Goal: Transaction & Acquisition: Purchase product/service

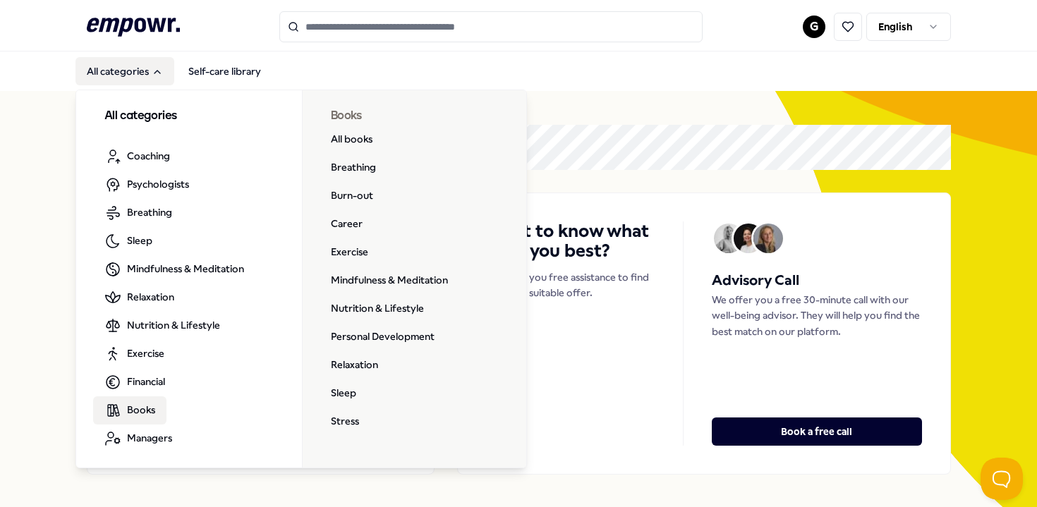
click at [137, 408] on span "Books" at bounding box center [141, 410] width 28 height 16
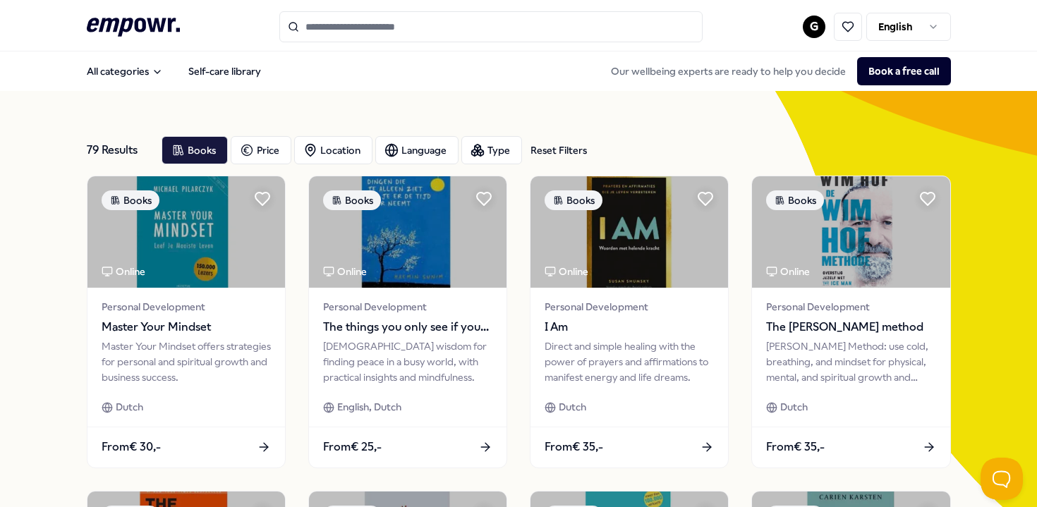
click at [417, 130] on div "79 Results Reset Filters Books Price Location Language Type Reset Filters" at bounding box center [519, 150] width 864 height 51
click at [418, 138] on div "Language" at bounding box center [416, 150] width 83 height 28
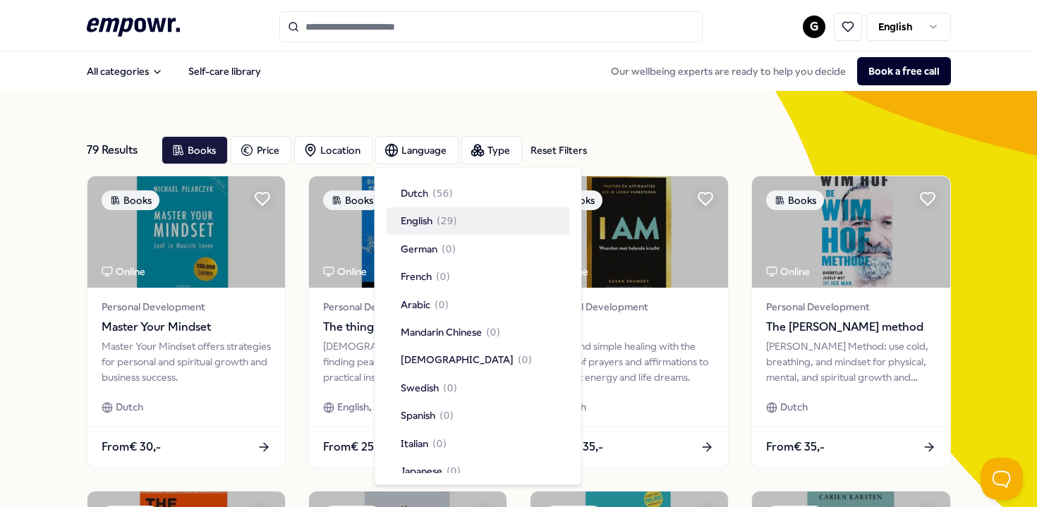
click at [416, 221] on span "English" at bounding box center [417, 221] width 32 height 16
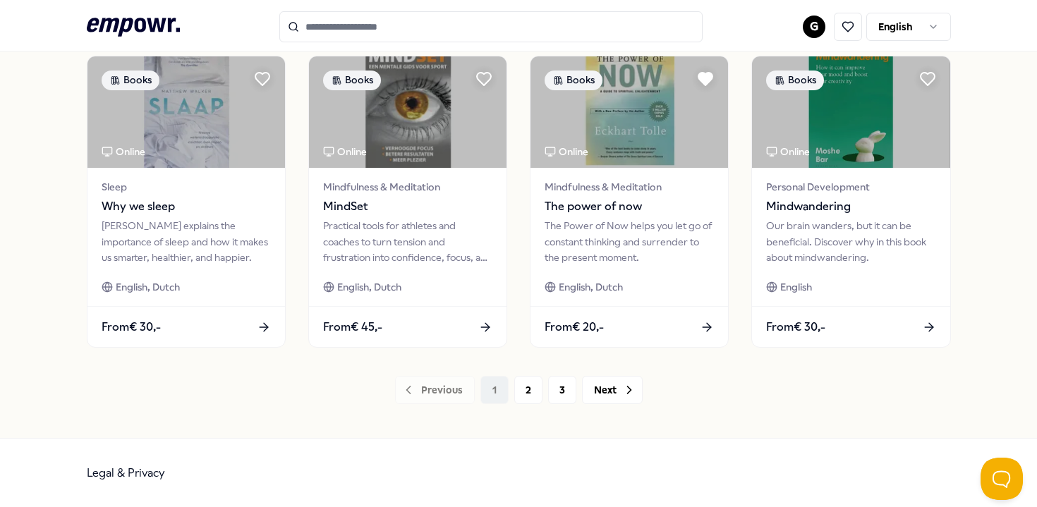
scroll to position [750, 0]
click at [519, 394] on button "2" at bounding box center [528, 391] width 28 height 28
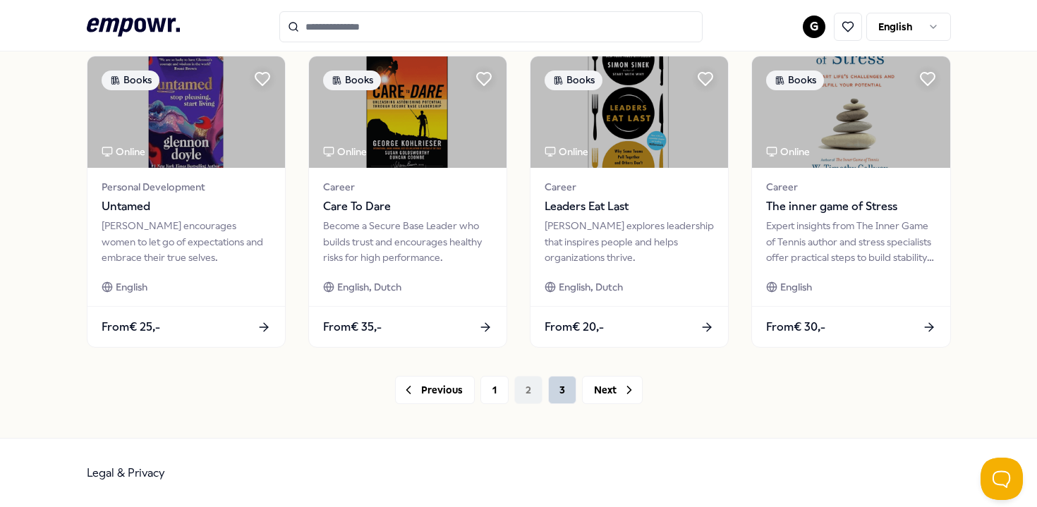
scroll to position [750, 0]
click at [552, 395] on button "3" at bounding box center [562, 391] width 28 height 28
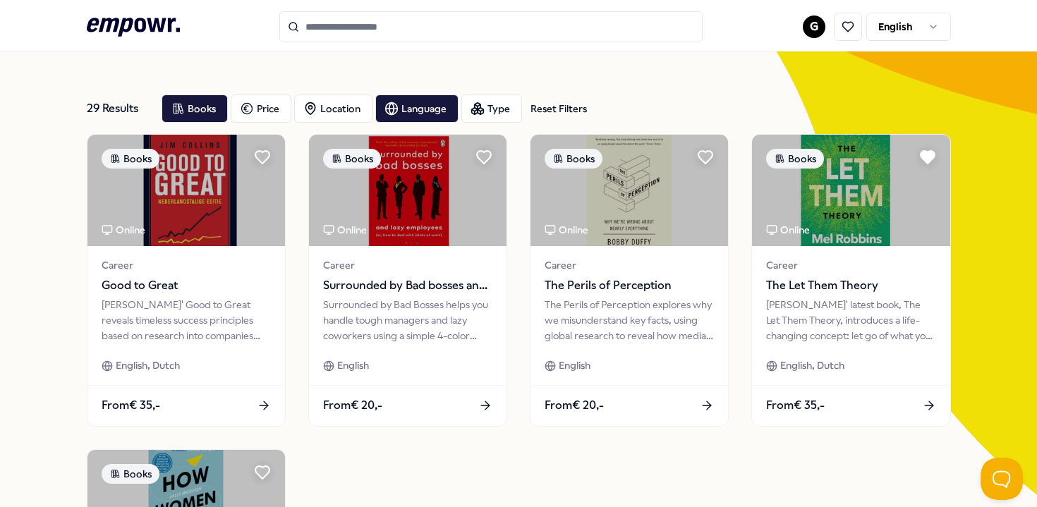
scroll to position [38, 0]
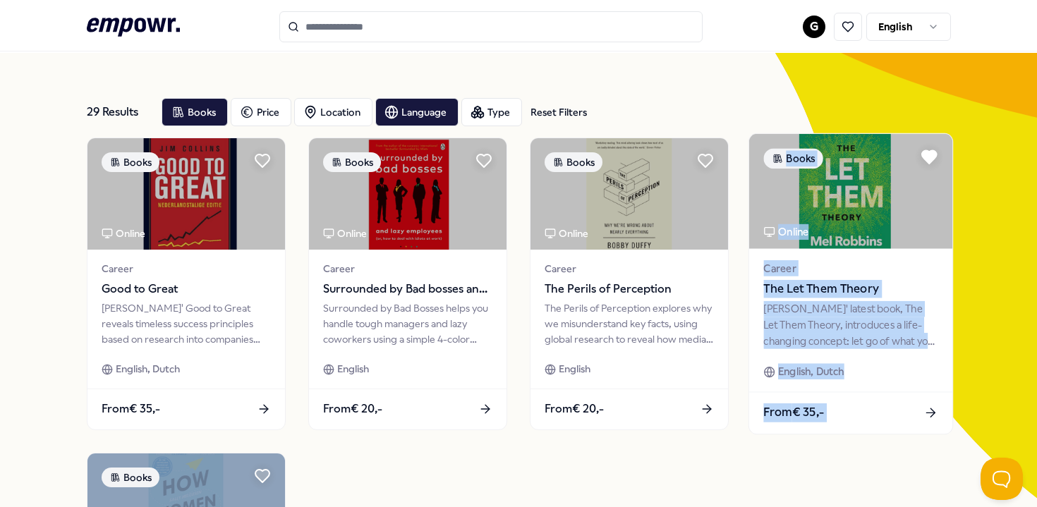
click at [790, 316] on div "[PERSON_NAME]' latest book, The Let Them Theory, introduces a life-changing con…" at bounding box center [851, 324] width 174 height 49
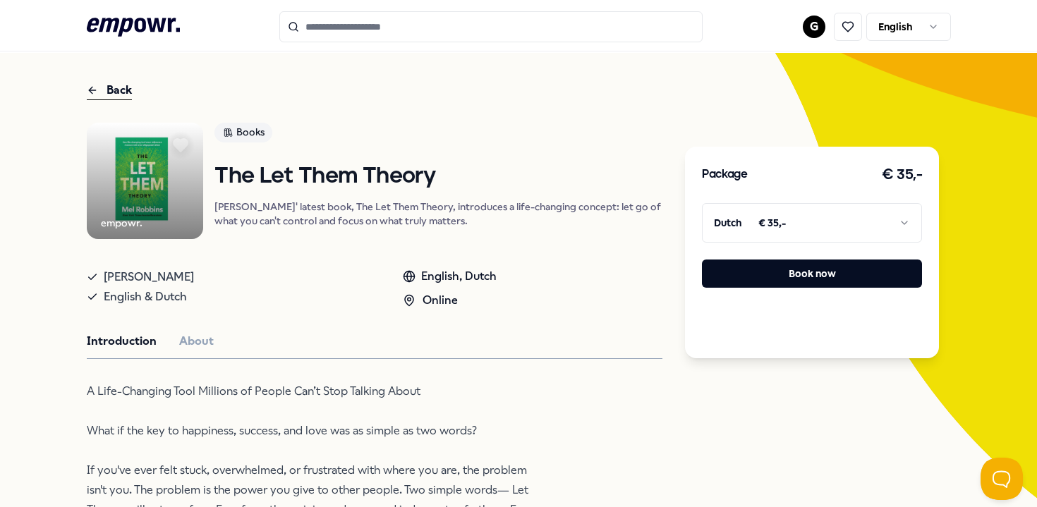
click at [828, 228] on html ".empowr-logo_svg__cls-1{fill:#03032f} G English All categories Self-care librar…" at bounding box center [518, 253] width 1037 height 507
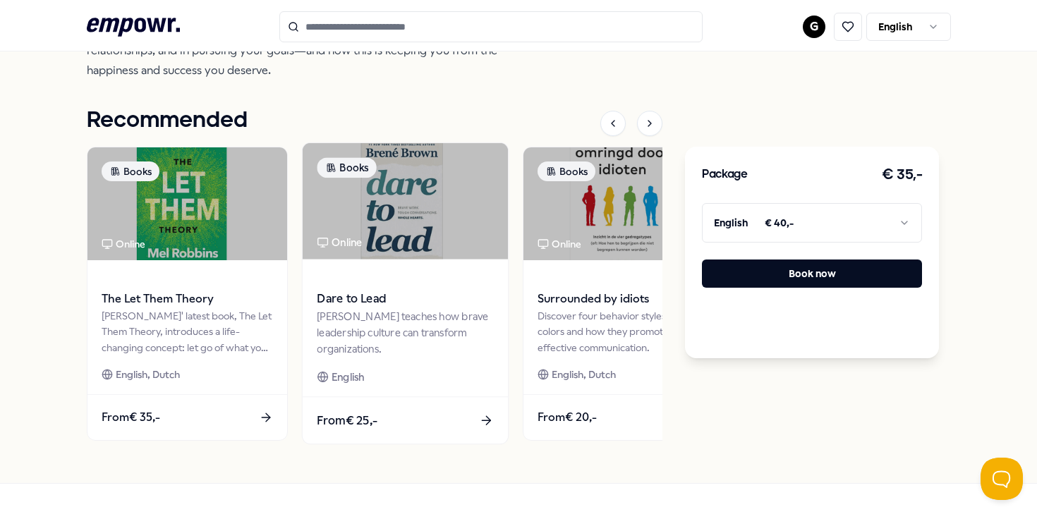
scroll to position [812, 0]
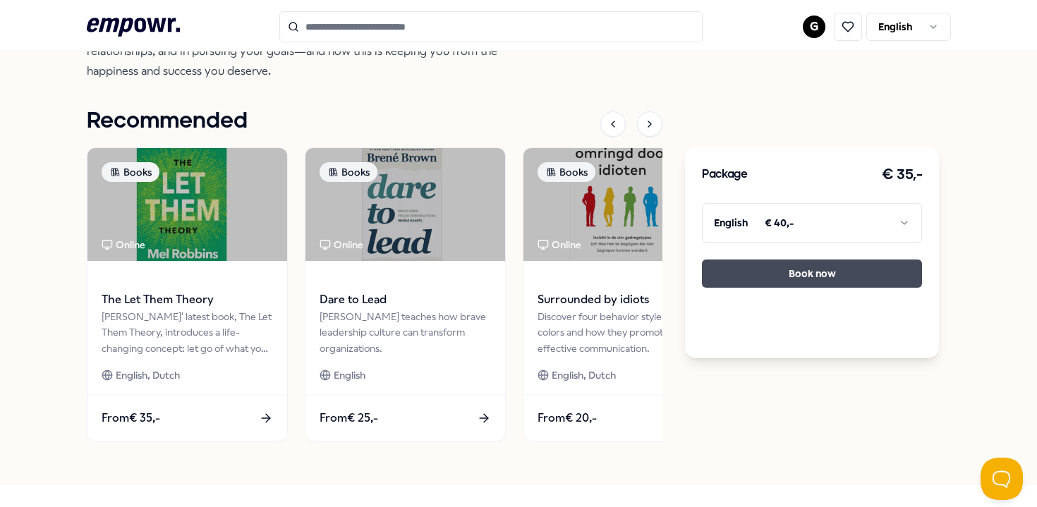
click at [748, 275] on button "Book now" at bounding box center [812, 274] width 220 height 28
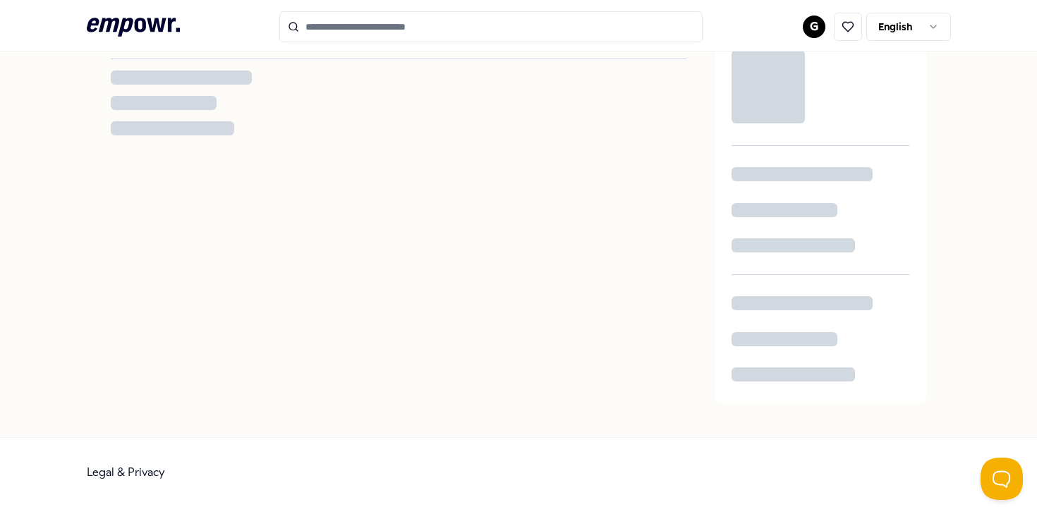
scroll to position [51, 0]
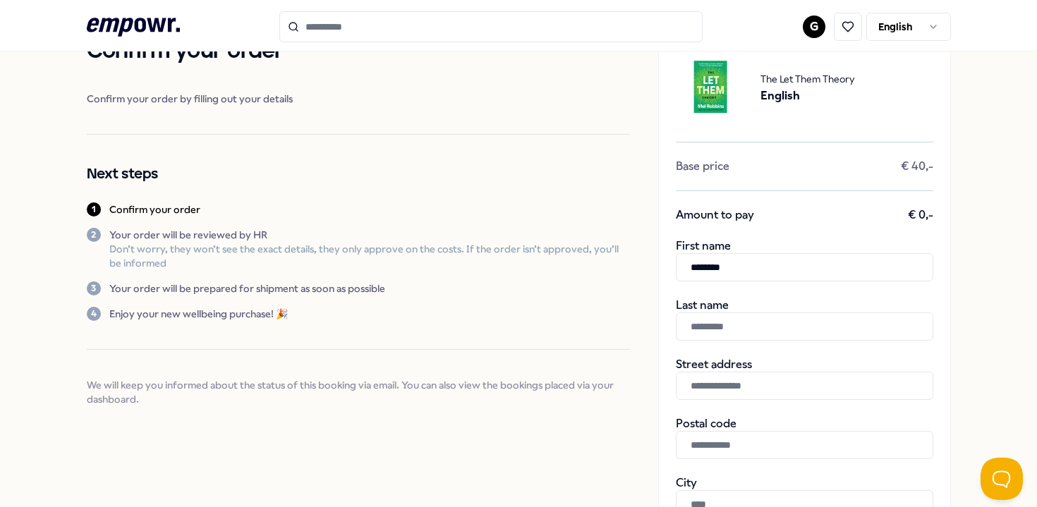
type input "********"
type input "*****"
type input "**********"
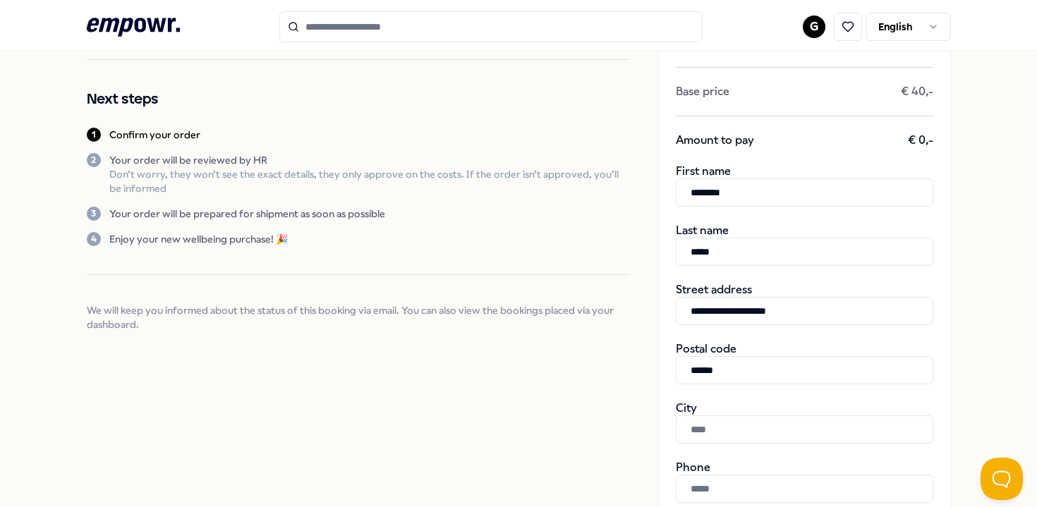
scroll to position [135, 0]
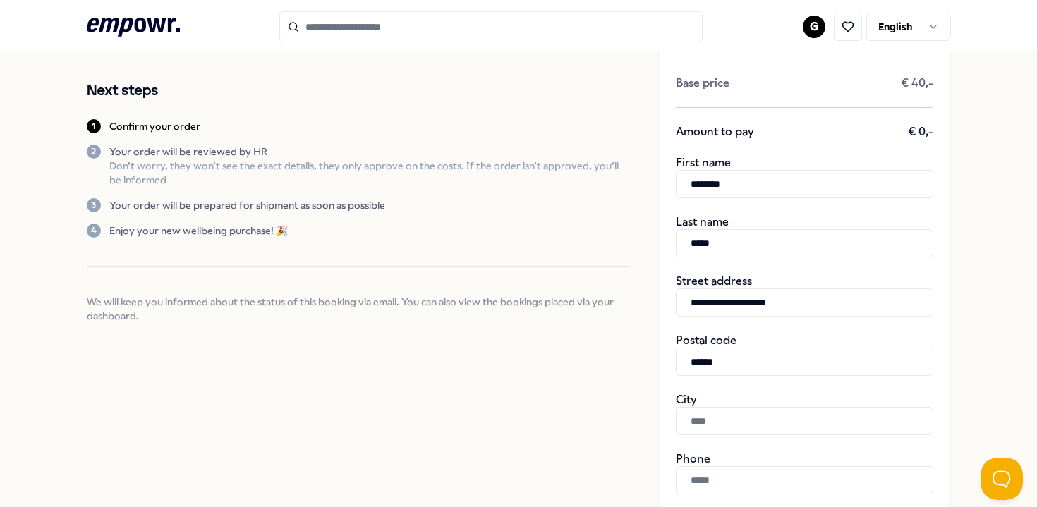
type input "******"
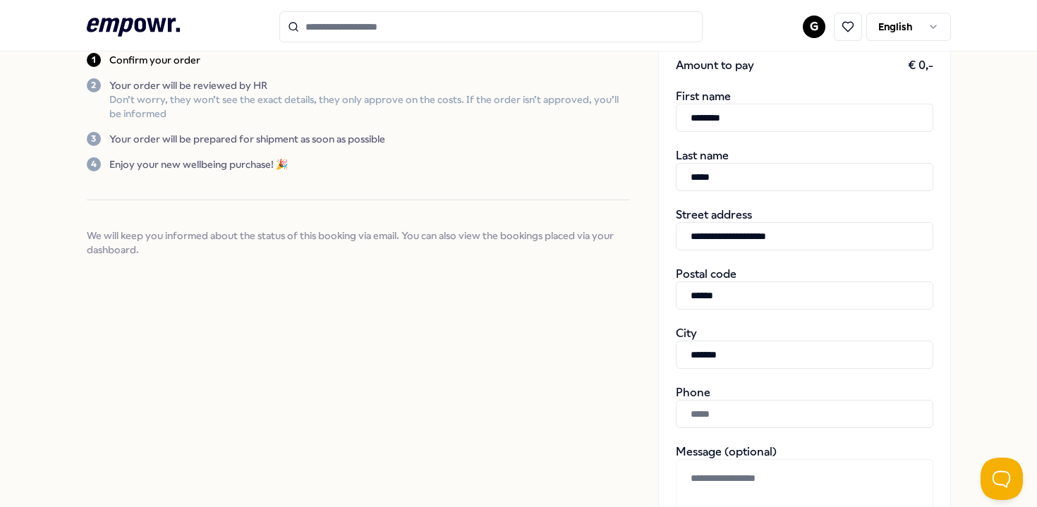
scroll to position [203, 0]
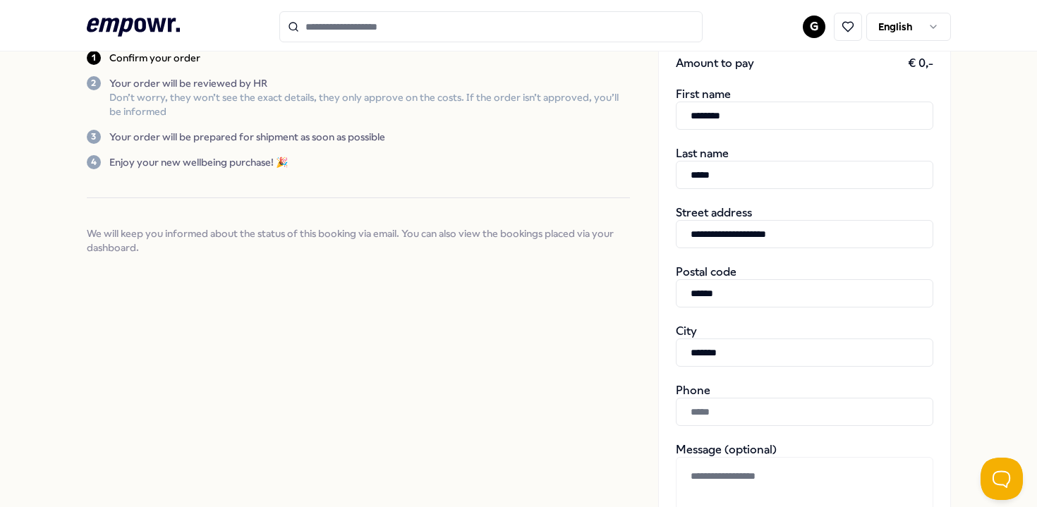
type input "*******"
type input "**********"
click at [584, 425] on div "Confirm your order Confirm your order by filling out your details Next steps 1 …" at bounding box center [358, 306] width 543 height 849
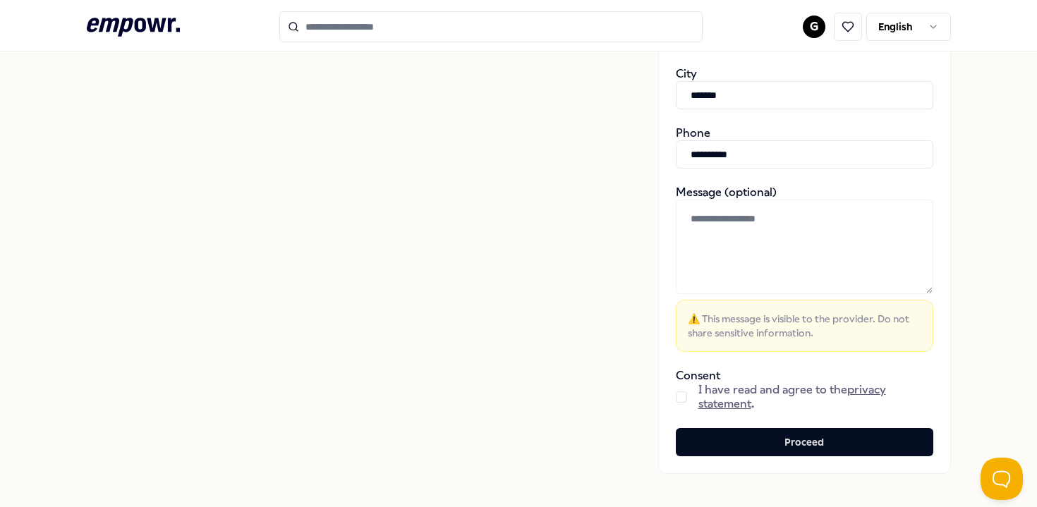
scroll to position [486, 0]
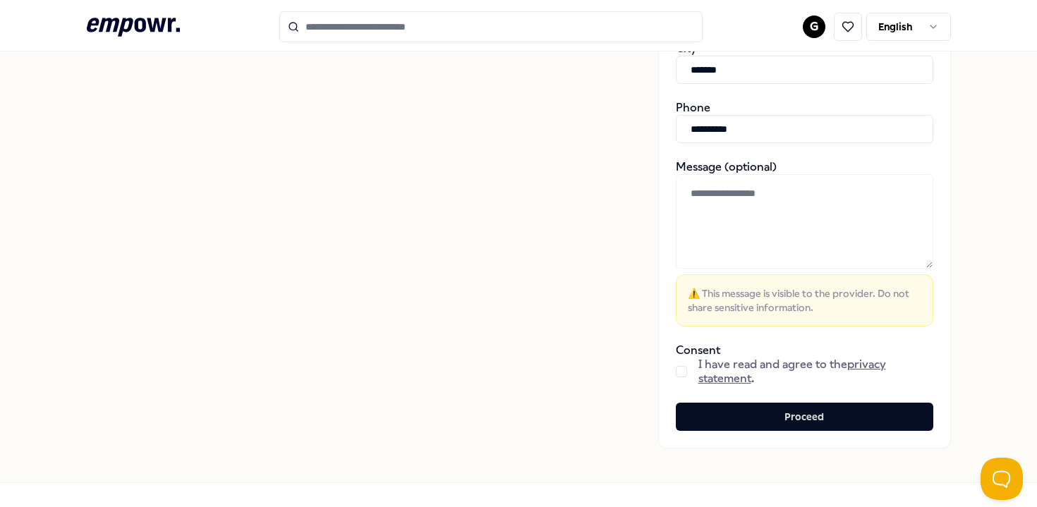
click at [676, 373] on button "button" at bounding box center [681, 371] width 11 height 11
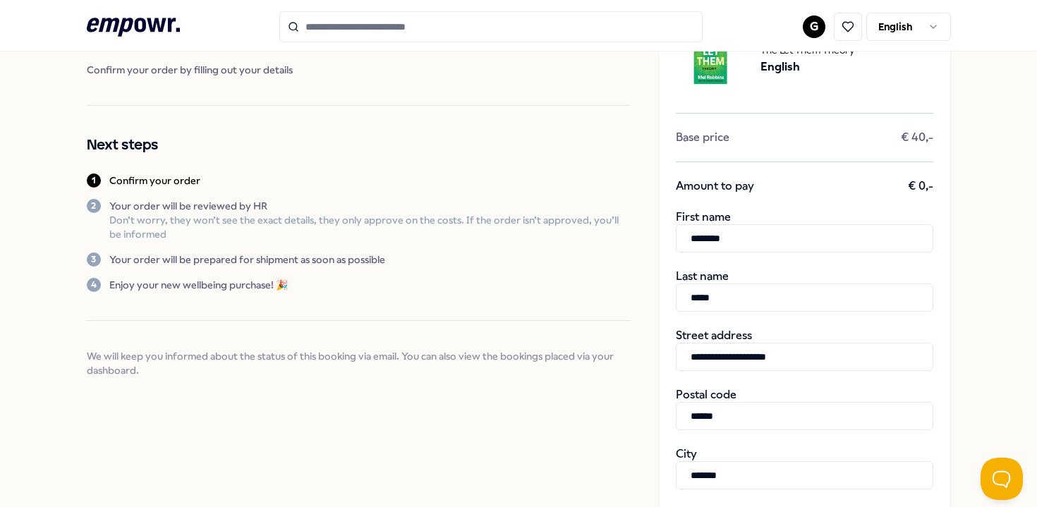
scroll to position [111, 0]
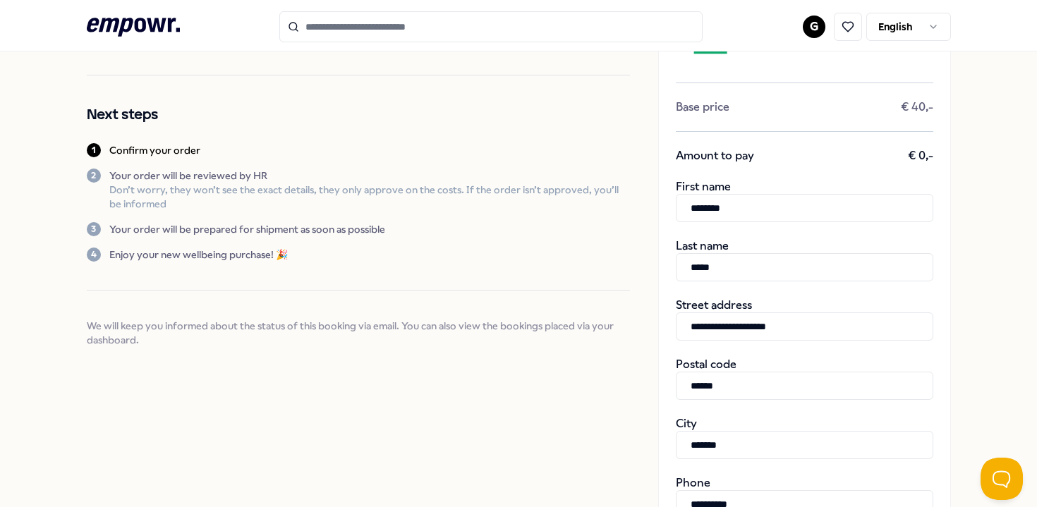
click at [754, 320] on input "**********" at bounding box center [804, 326] width 257 height 28
click at [790, 322] on input "**********" at bounding box center [804, 326] width 257 height 28
click at [628, 398] on div "Confirm your order Confirm your order by filling out your details Next steps 1 …" at bounding box center [358, 399] width 543 height 849
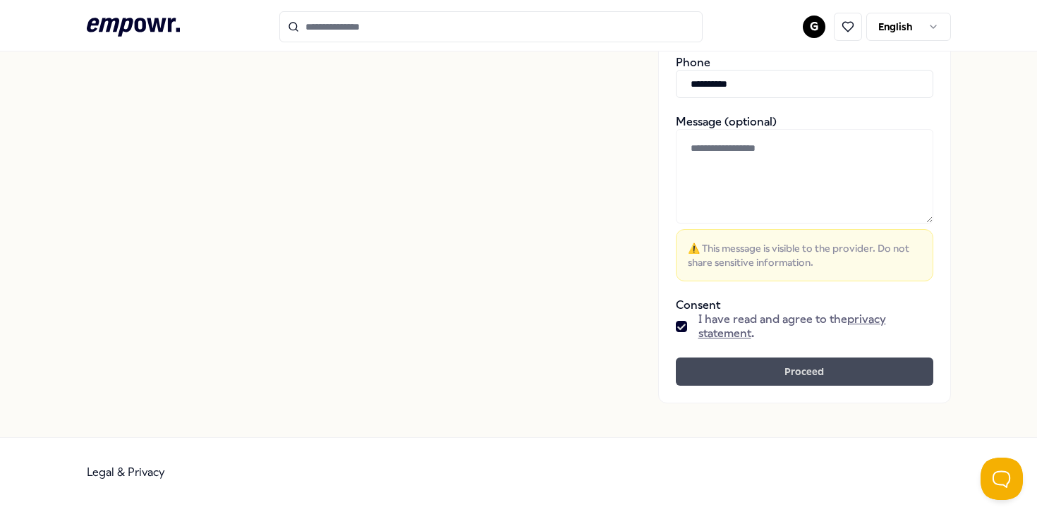
scroll to position [530, 0]
click at [707, 365] on button "Proceed" at bounding box center [804, 372] width 257 height 28
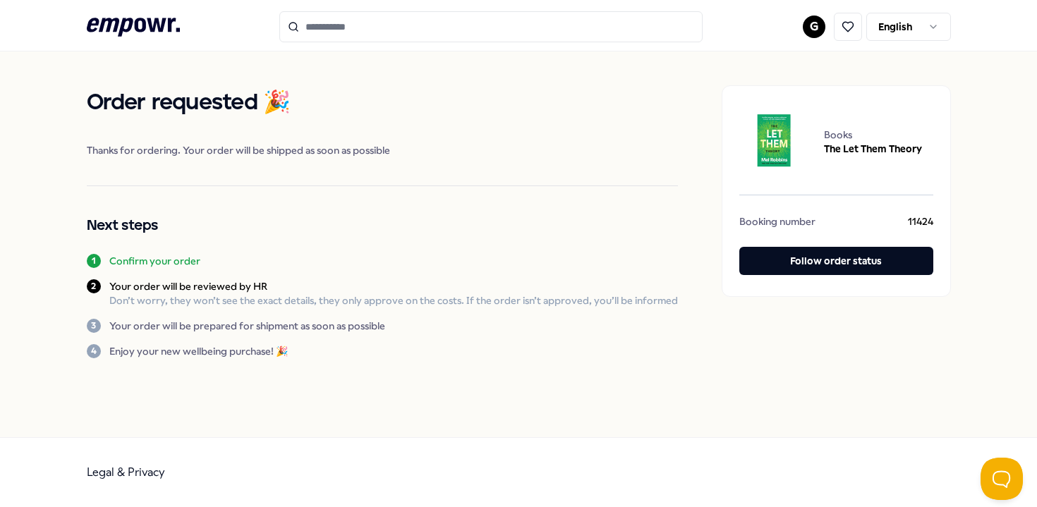
click at [480, 245] on div "Order requested 🎉 Thanks for ordering. Your order will be shipped as soon as po…" at bounding box center [382, 221] width 591 height 273
click at [163, 32] on icon ".empowr-logo_svg__cls-1{fill:#03032f}" at bounding box center [133, 27] width 93 height 26
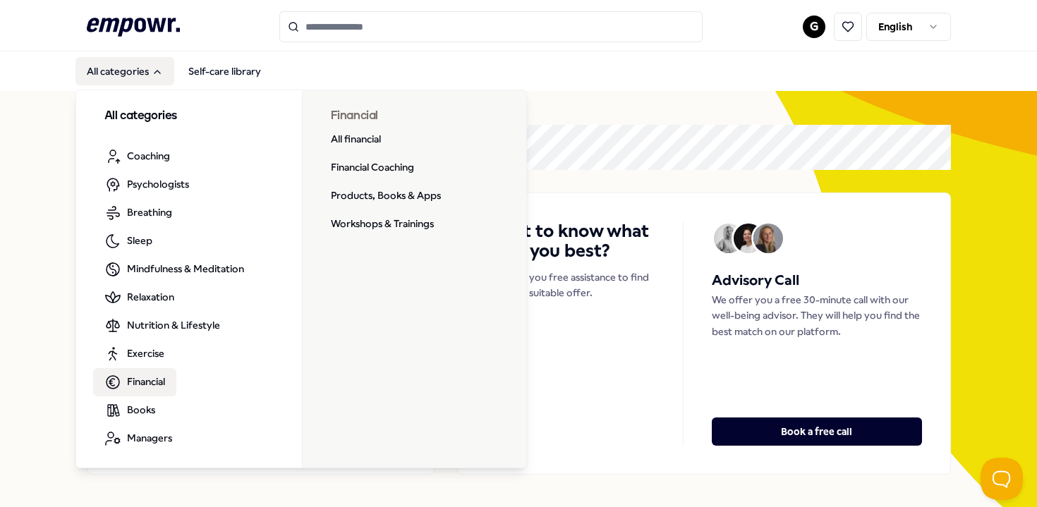
click at [121, 374] on icon "Main" at bounding box center [112, 382] width 17 height 17
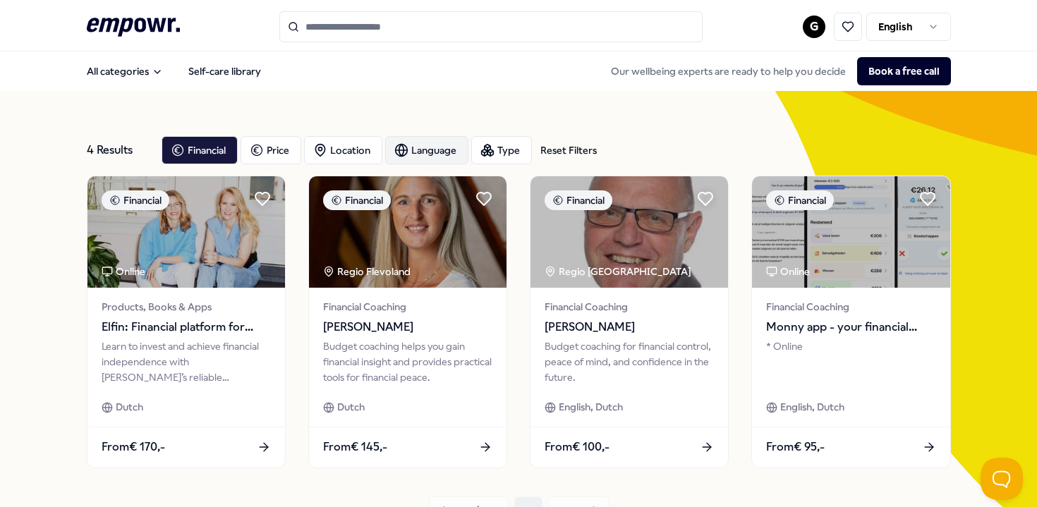
click at [456, 157] on div "Language" at bounding box center [426, 150] width 83 height 28
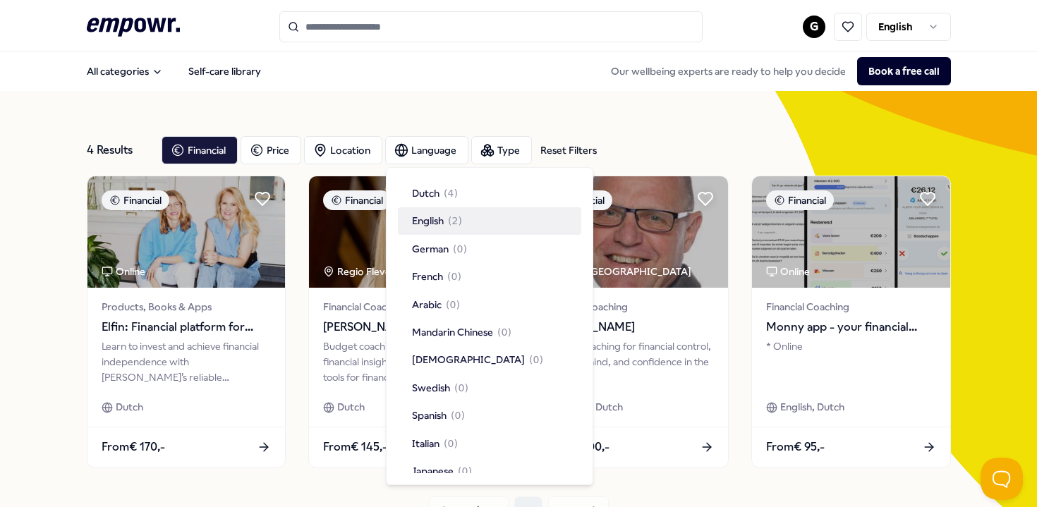
click at [442, 212] on div "English ( 2 )" at bounding box center [489, 220] width 183 height 27
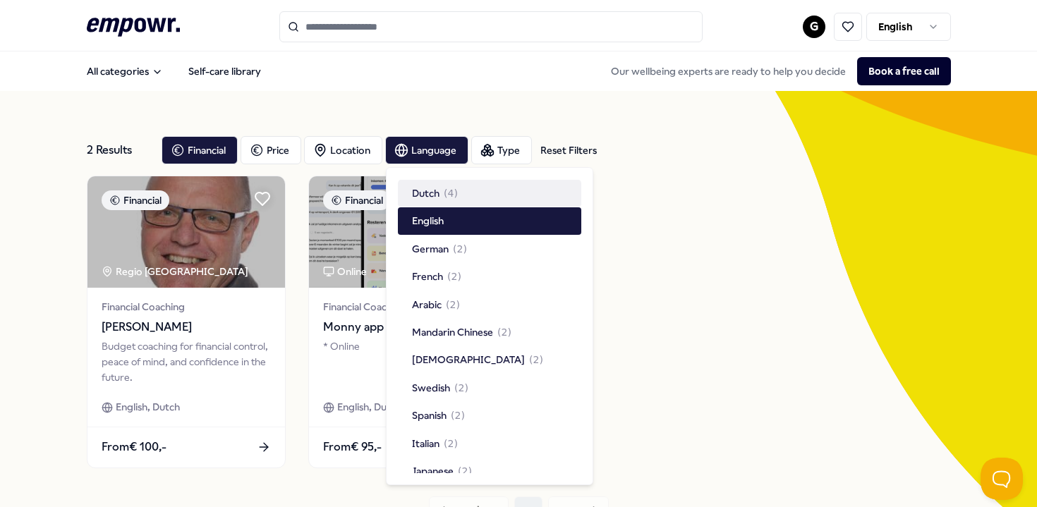
click at [683, 189] on div "Financial Regio Alkmaar Financial Coaching [PERSON_NAME] Budget coaching for fi…" at bounding box center [519, 322] width 864 height 293
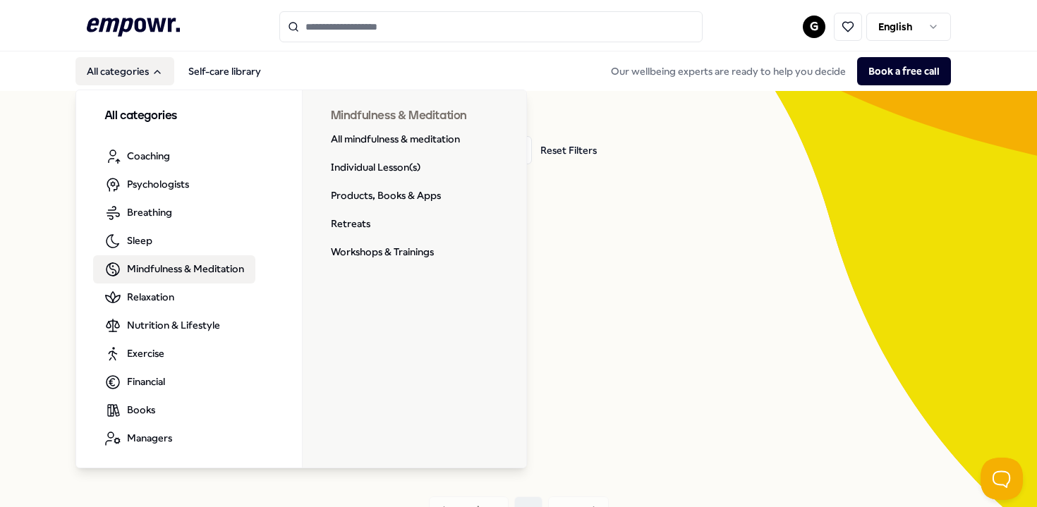
click at [183, 272] on span "Mindfulness & Meditation" at bounding box center [185, 269] width 117 height 16
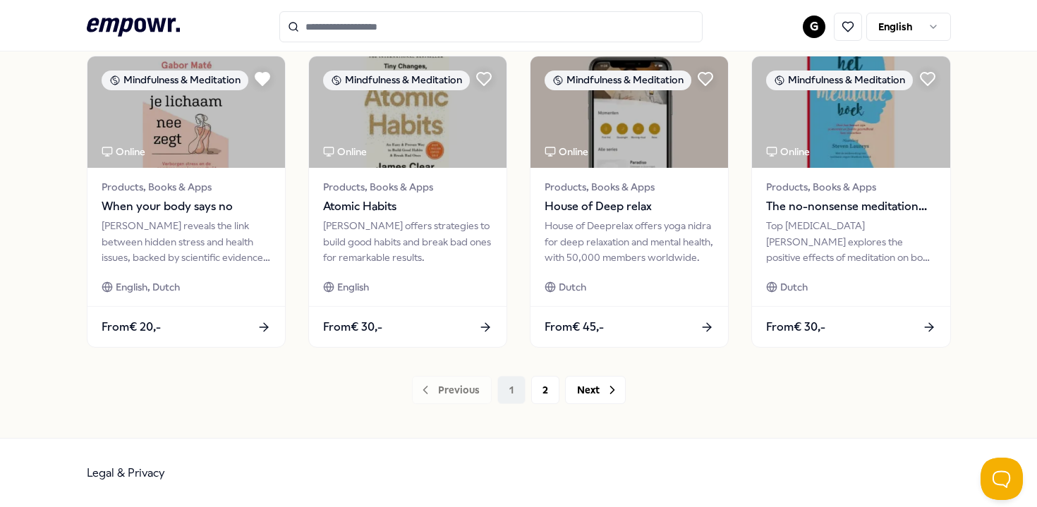
scroll to position [750, 0]
click at [537, 382] on button "2" at bounding box center [545, 391] width 28 height 28
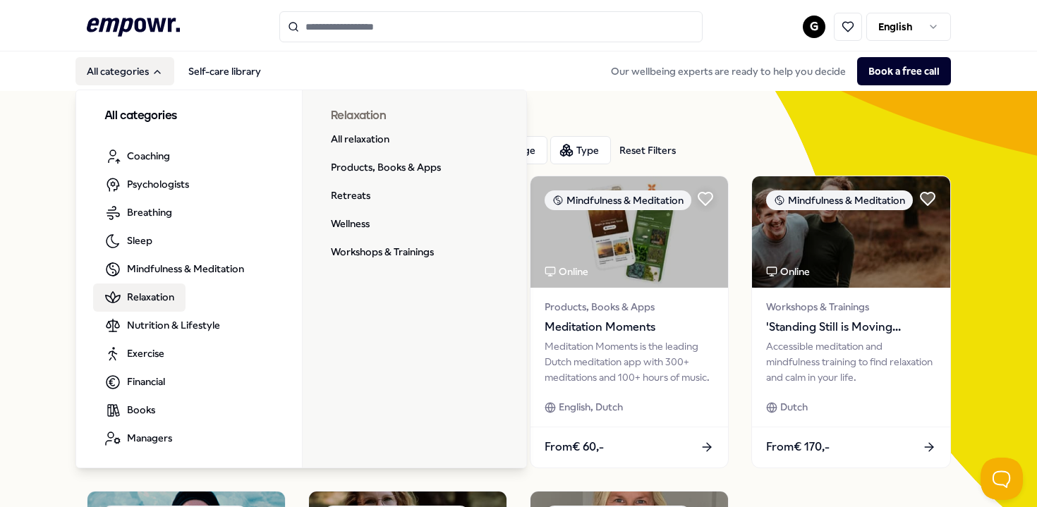
click at [128, 308] on link "Relaxation" at bounding box center [139, 298] width 92 height 28
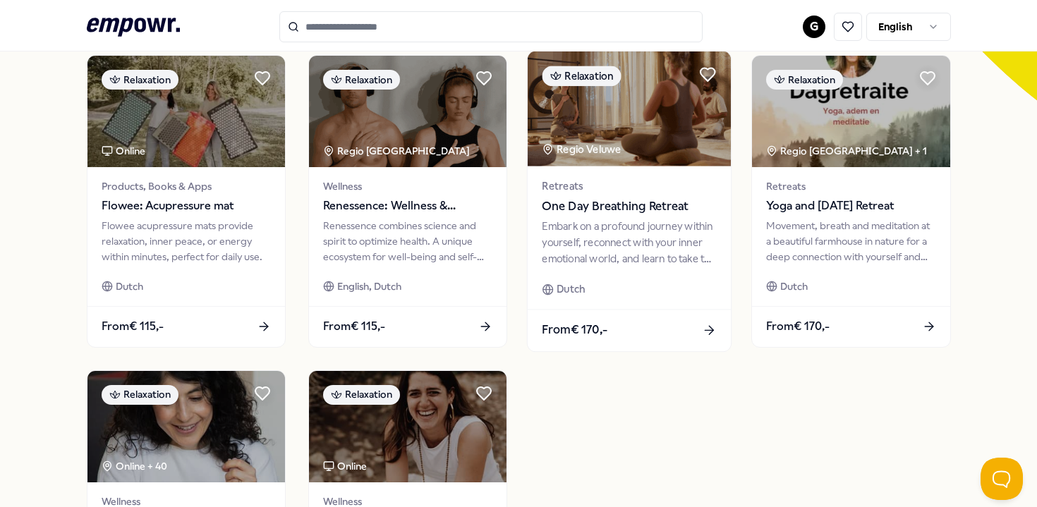
scroll to position [424, 0]
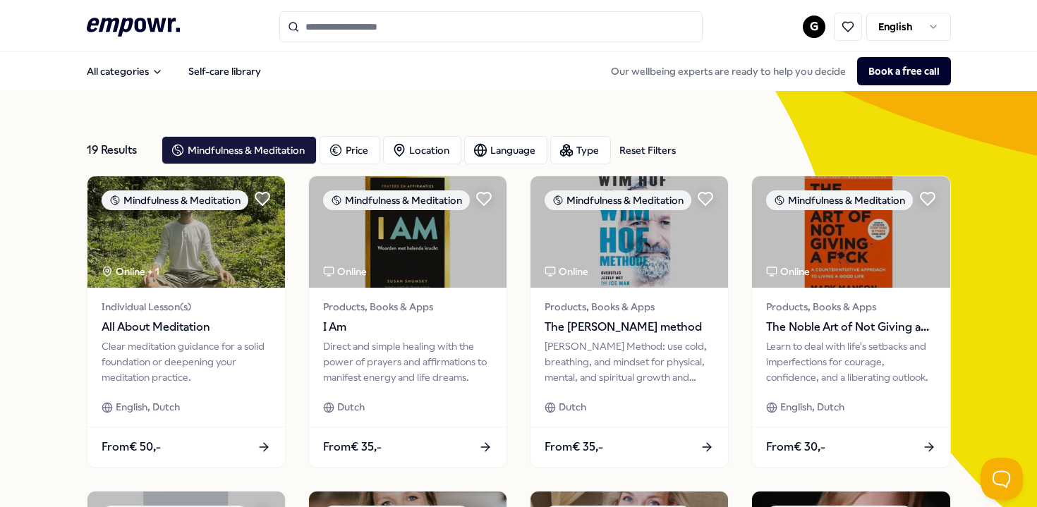
click at [407, 6] on header ".empowr-logo_svg__cls-1{fill:#03032f} [PERSON_NAME]" at bounding box center [518, 25] width 1037 height 51
click at [407, 27] on input "Search for products, categories or subcategories" at bounding box center [490, 26] width 423 height 31
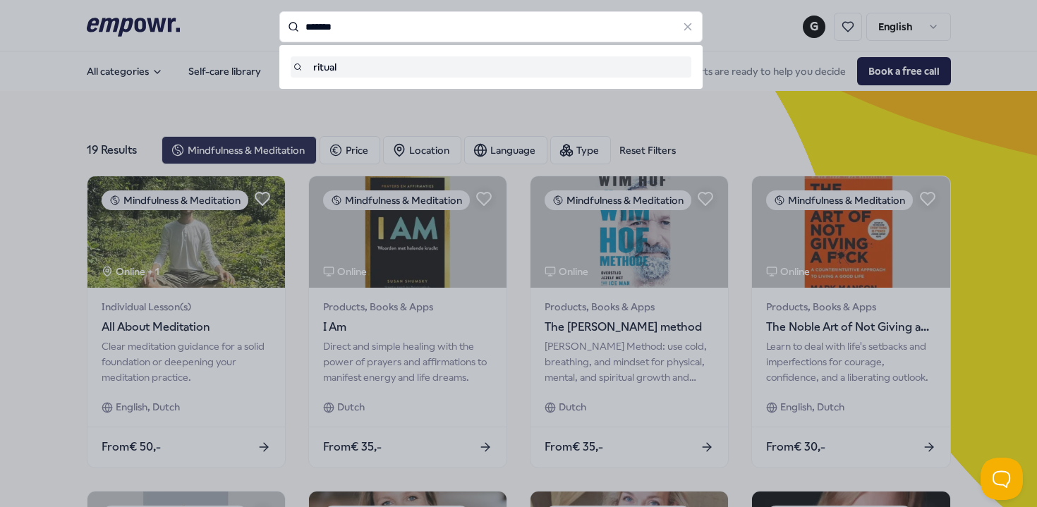
type input "*******"
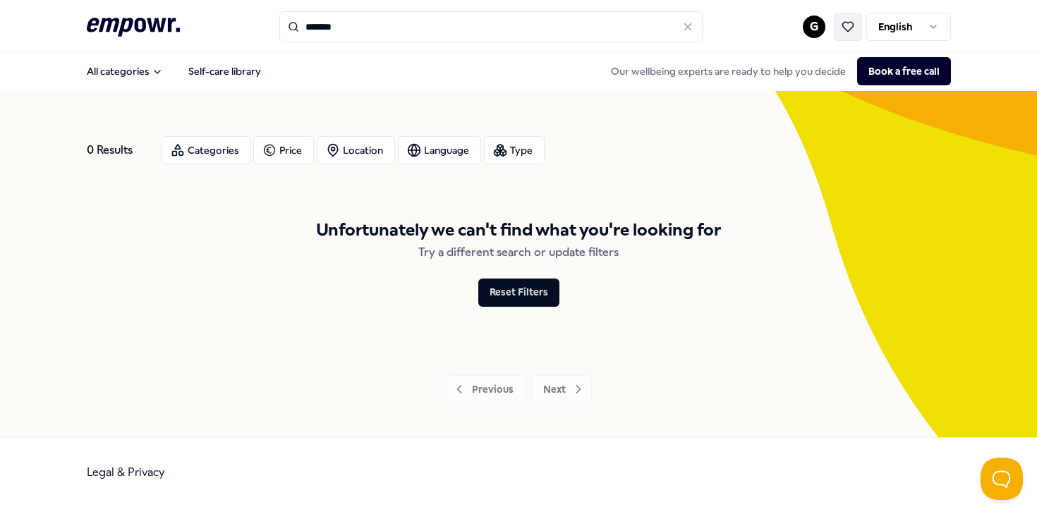
click at [853, 32] on icon at bounding box center [847, 26] width 13 height 13
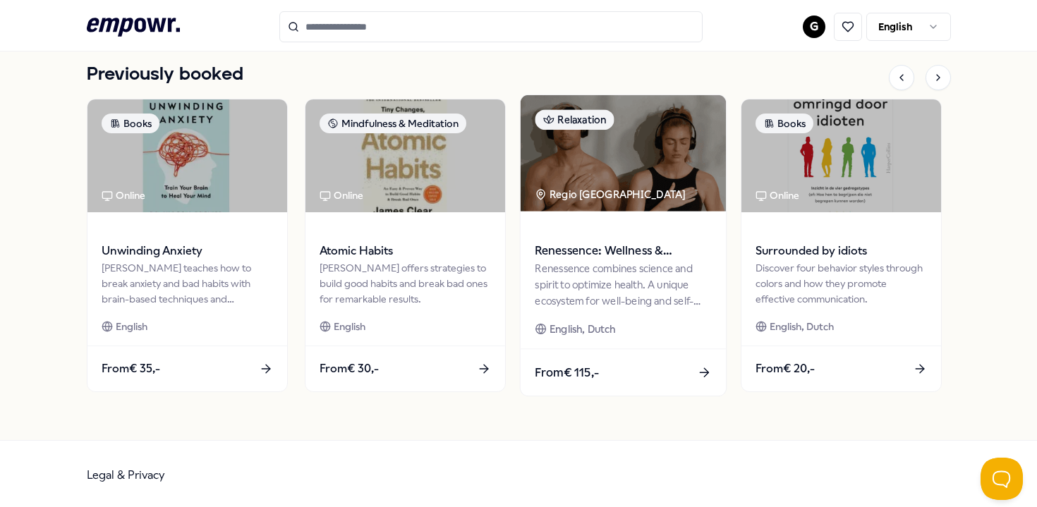
scroll to position [748, 0]
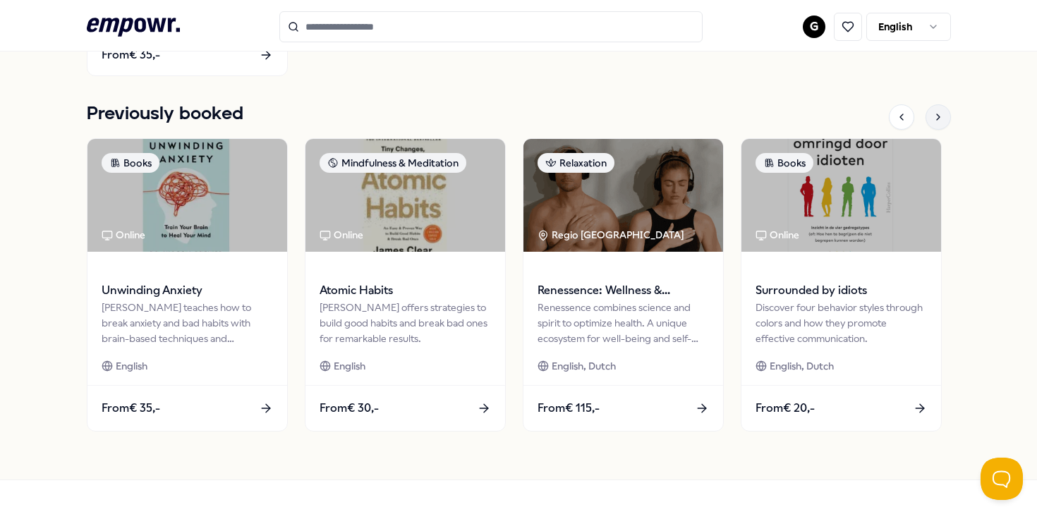
click at [933, 117] on icon at bounding box center [937, 116] width 11 height 11
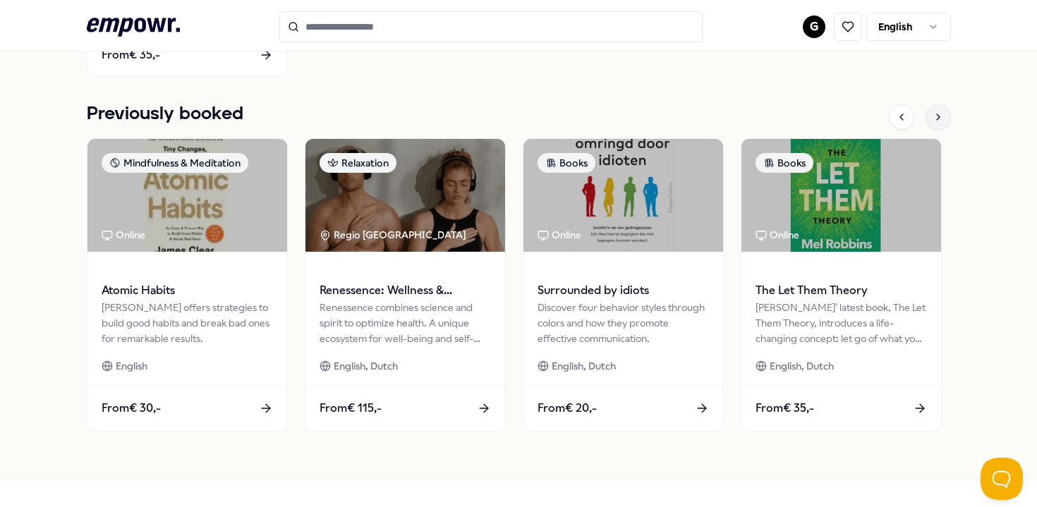
click at [933, 117] on icon at bounding box center [937, 116] width 11 height 11
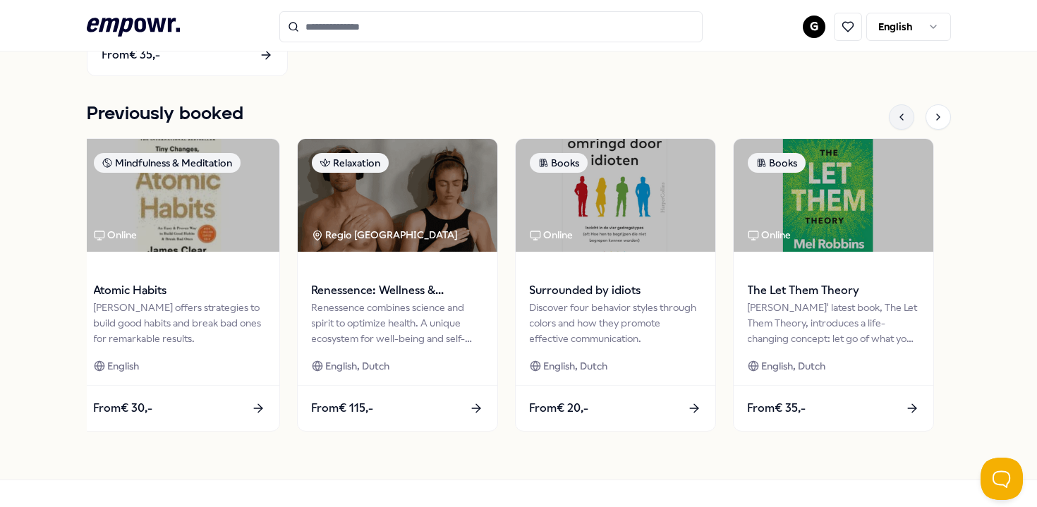
click at [913, 115] on div at bounding box center [901, 116] width 25 height 25
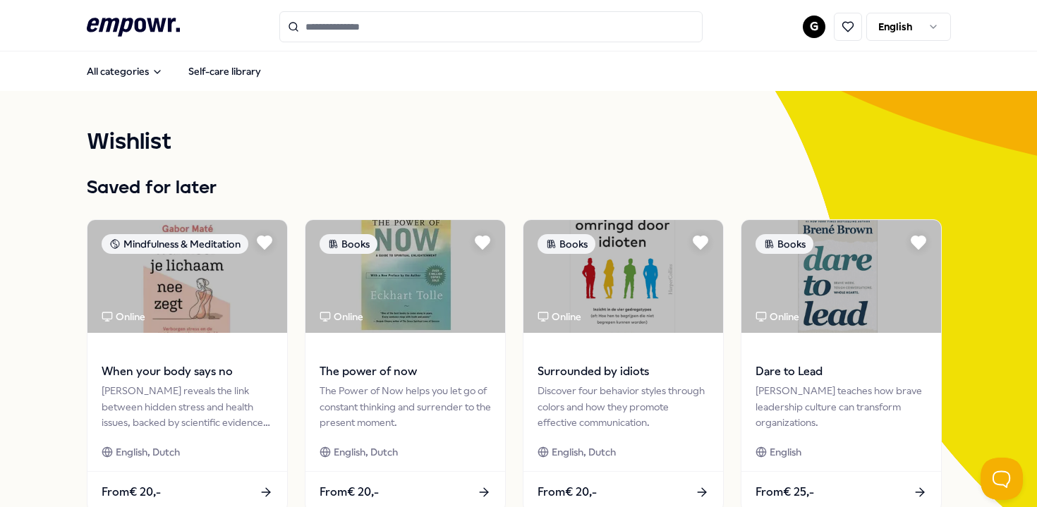
scroll to position [0, 0]
click at [897, 29] on html ".empowr-logo_svg__cls-1{fill:#03032f} G English All categories Self-care librar…" at bounding box center [518, 253] width 1037 height 507
click at [642, 40] on html ".empowr-logo_svg__cls-1{fill:#03032f} G English All categories Self-care librar…" at bounding box center [518, 253] width 1037 height 507
click at [643, 26] on input "Search for products, categories or subcategories" at bounding box center [490, 26] width 423 height 31
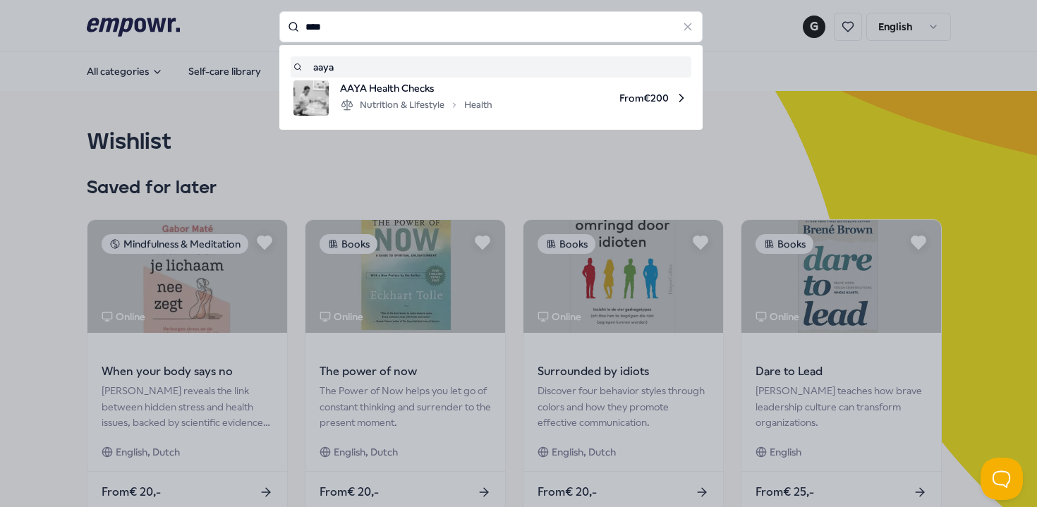
type input "****"
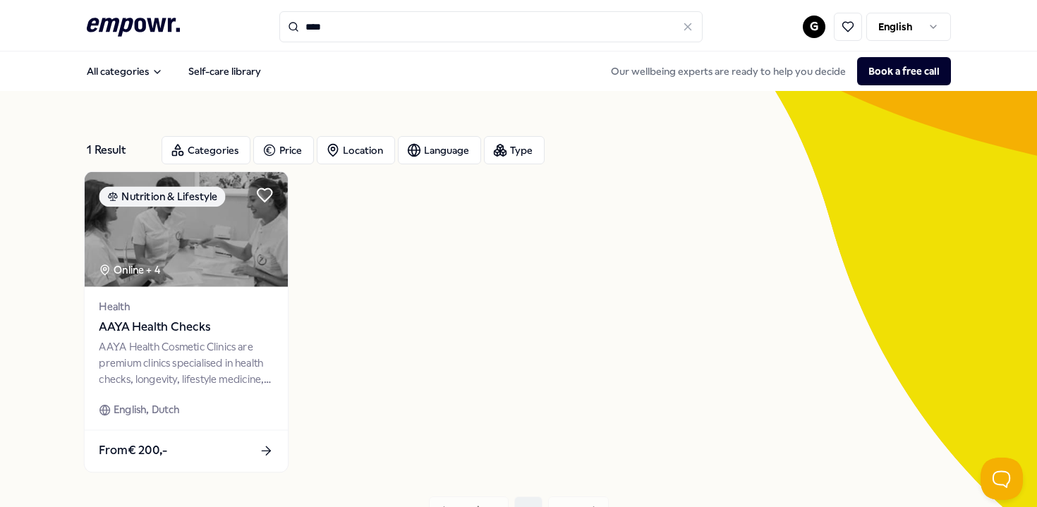
click at [265, 355] on div "AAYA Health Cosmetic Clinics are premium clinics specialised in health checks, …" at bounding box center [186, 363] width 174 height 49
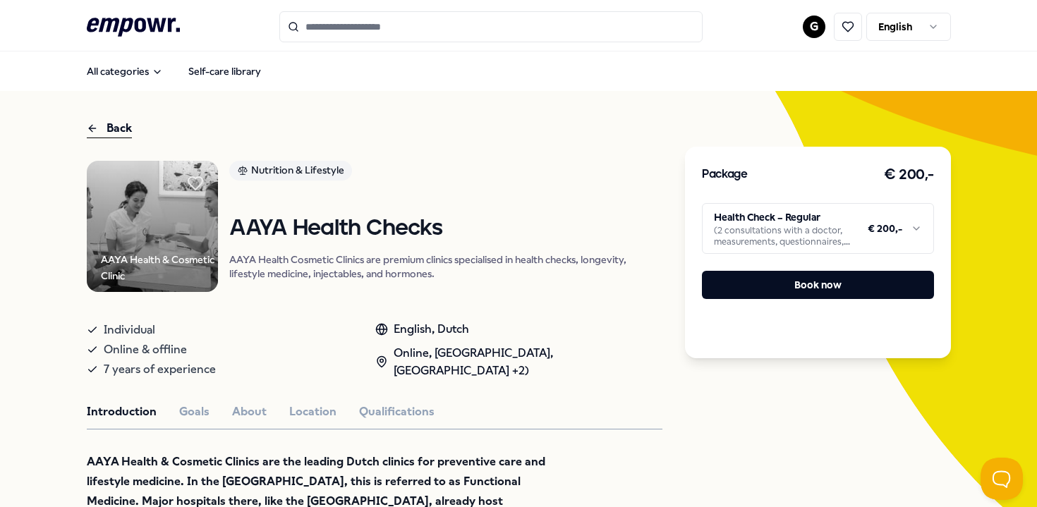
click at [827, 209] on html ".empowr-logo_svg__cls-1{fill:#03032f} G English All categories Self-care librar…" at bounding box center [518, 253] width 1037 height 507
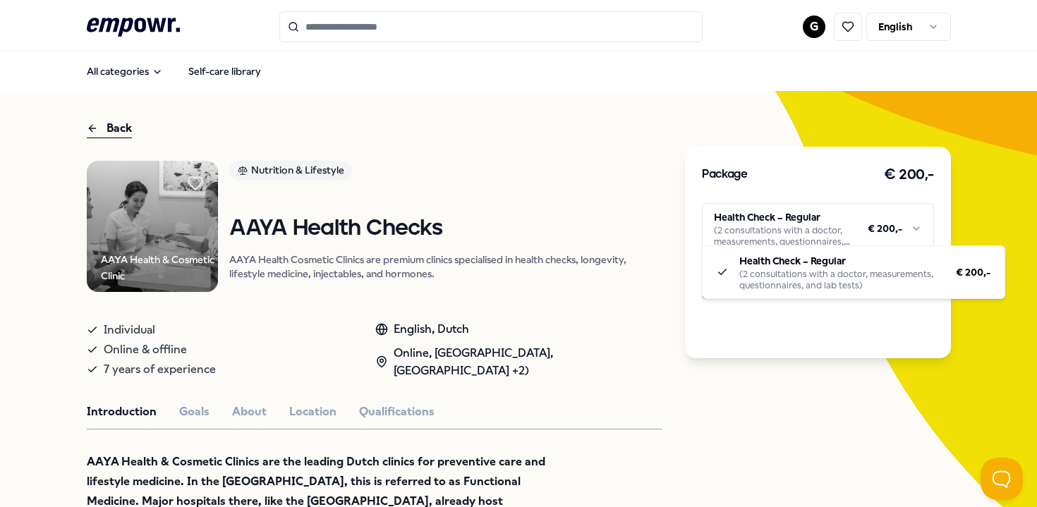
click at [827, 209] on html ".empowr-logo_svg__cls-1{fill:#03032f} G English All categories Self-care librar…" at bounding box center [518, 253] width 1037 height 507
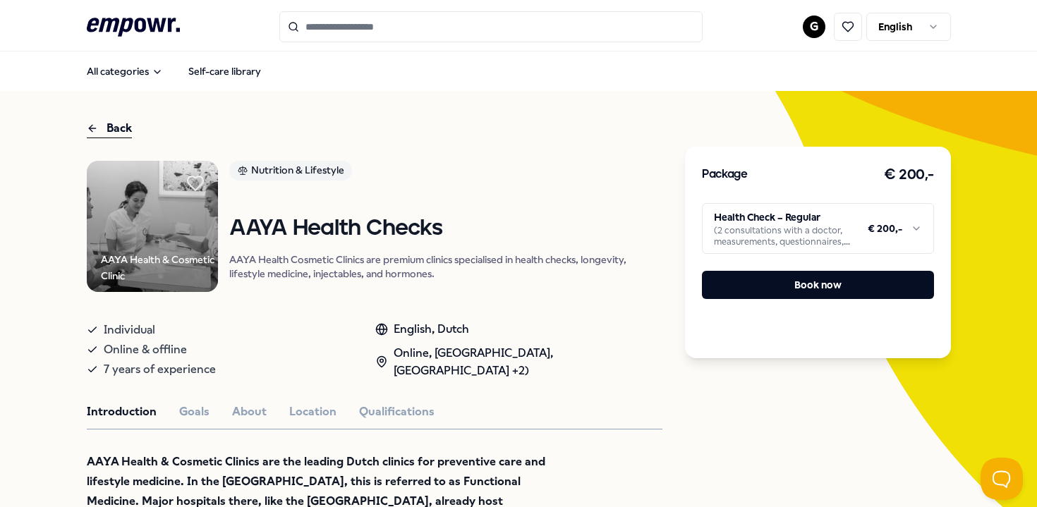
click at [203, 182] on icon at bounding box center [196, 183] width 16 height 14
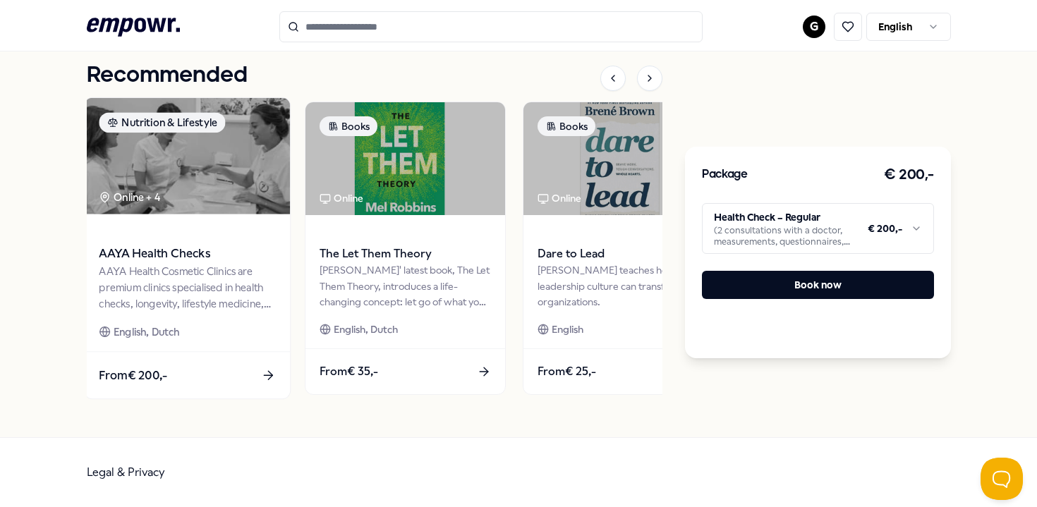
scroll to position [1932, 0]
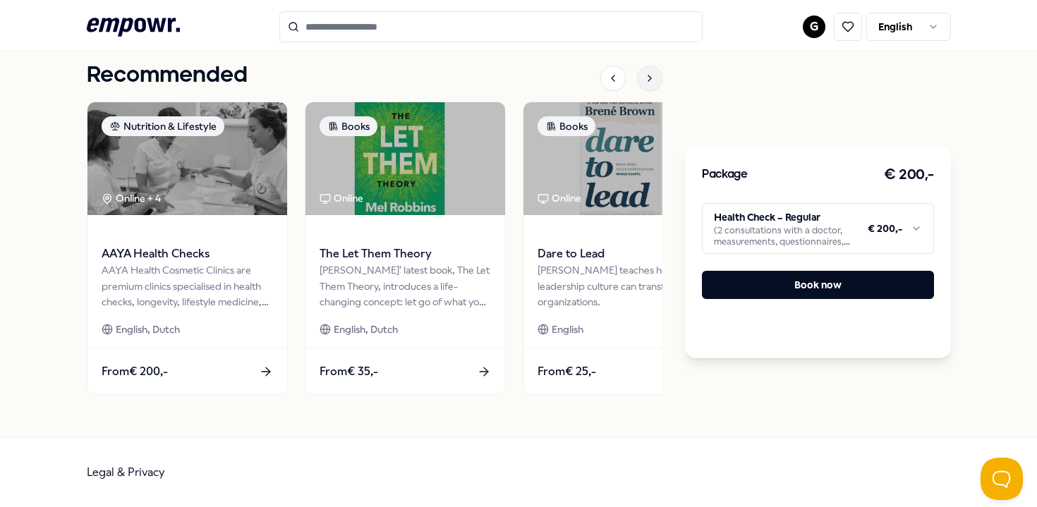
click at [657, 78] on div at bounding box center [649, 78] width 25 height 25
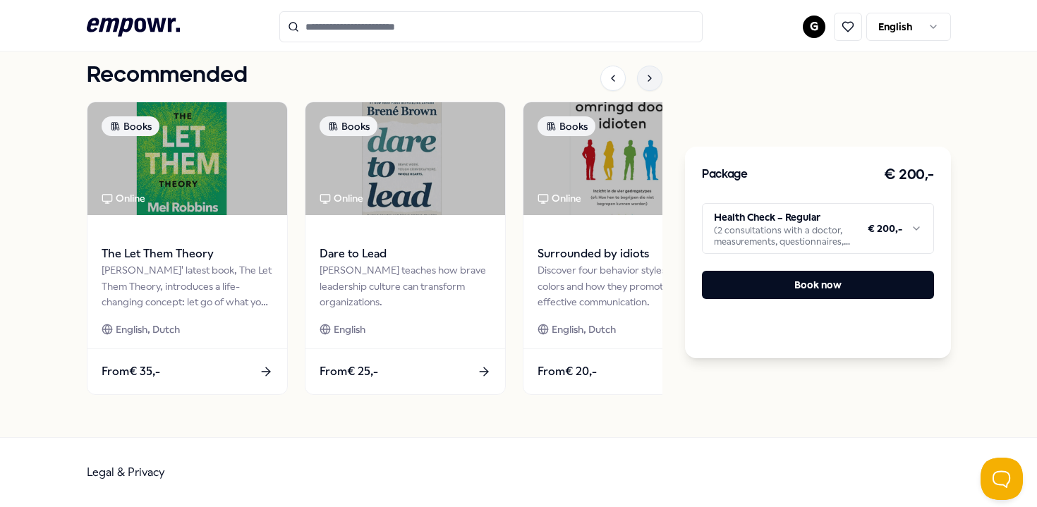
click at [642, 85] on div at bounding box center [649, 78] width 25 height 25
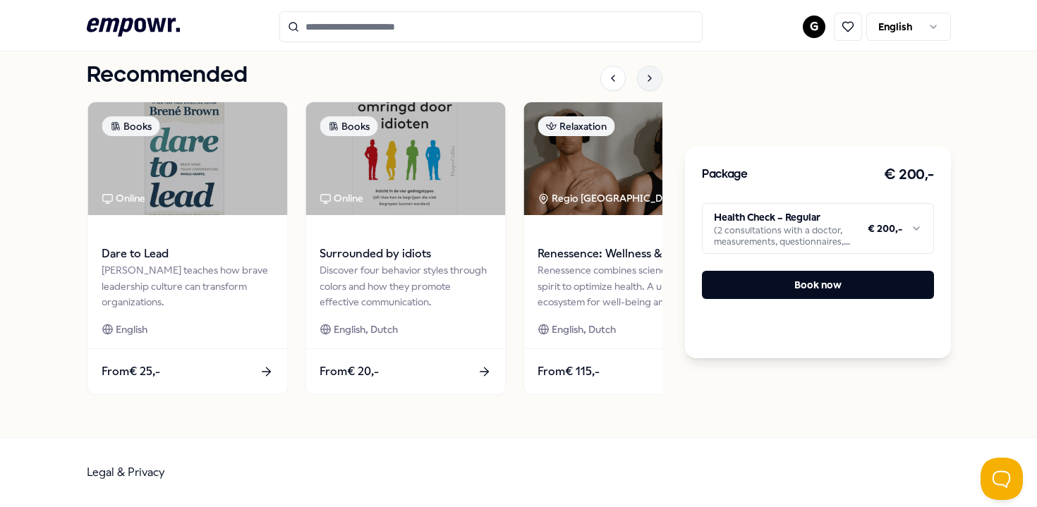
click at [642, 85] on div at bounding box center [649, 78] width 25 height 25
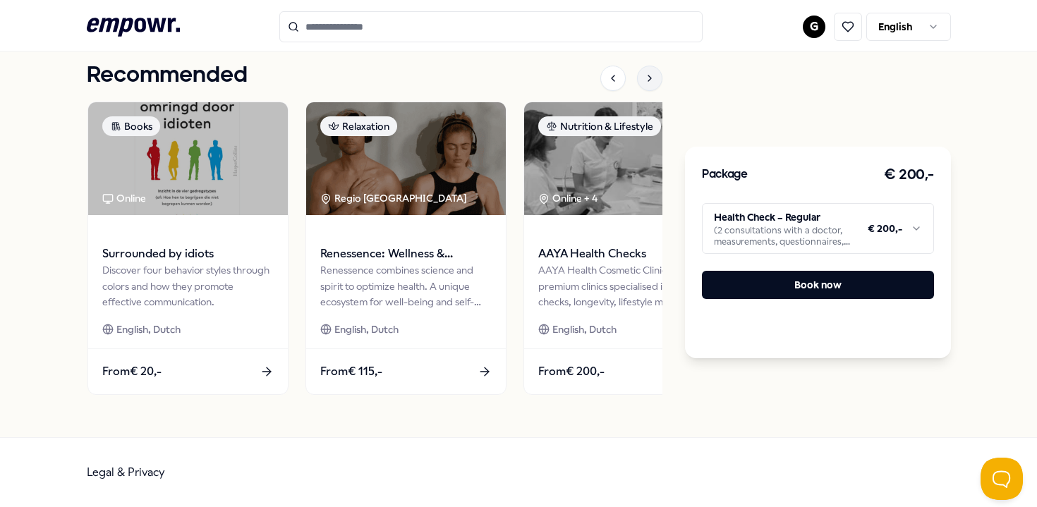
click at [642, 86] on div at bounding box center [649, 78] width 25 height 25
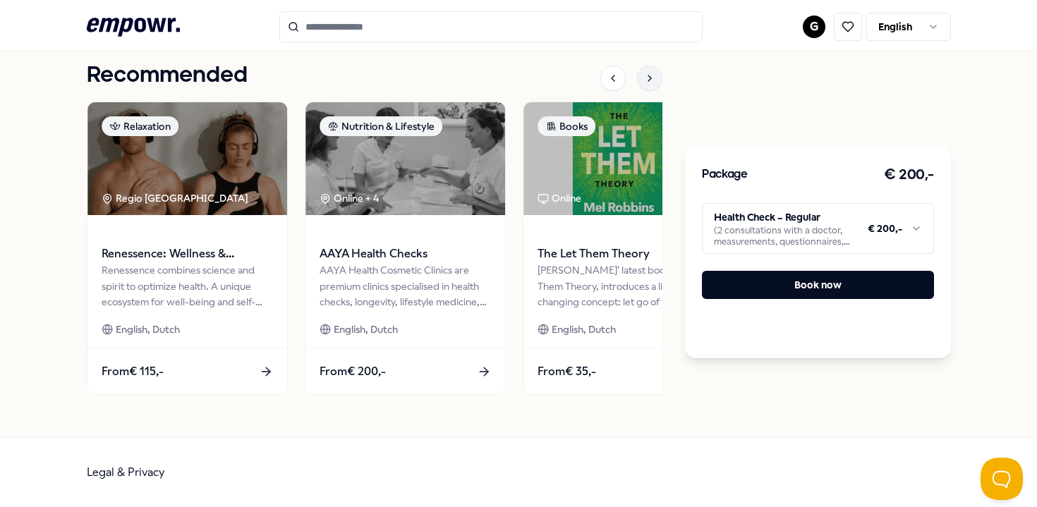
click at [642, 86] on div at bounding box center [649, 78] width 25 height 25
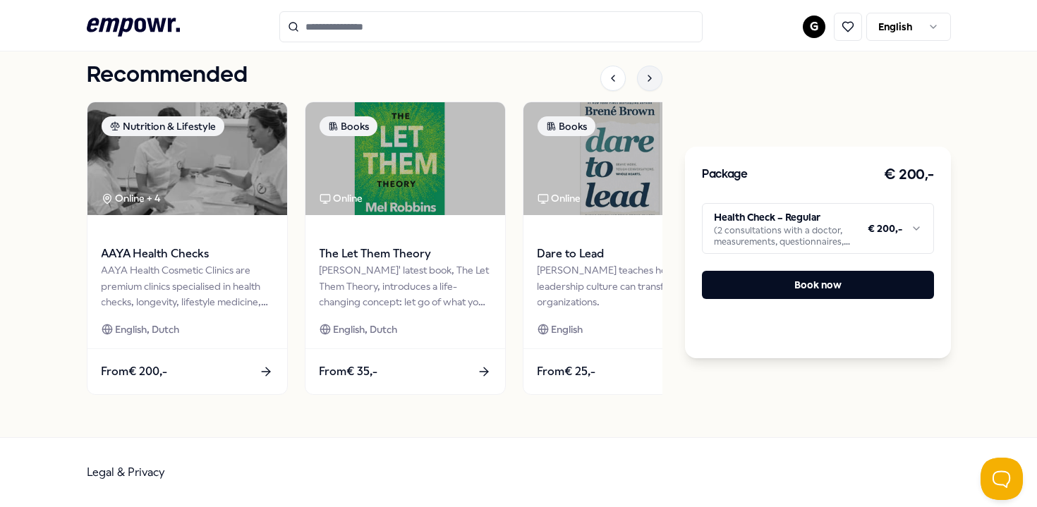
click at [642, 86] on div at bounding box center [649, 78] width 25 height 25
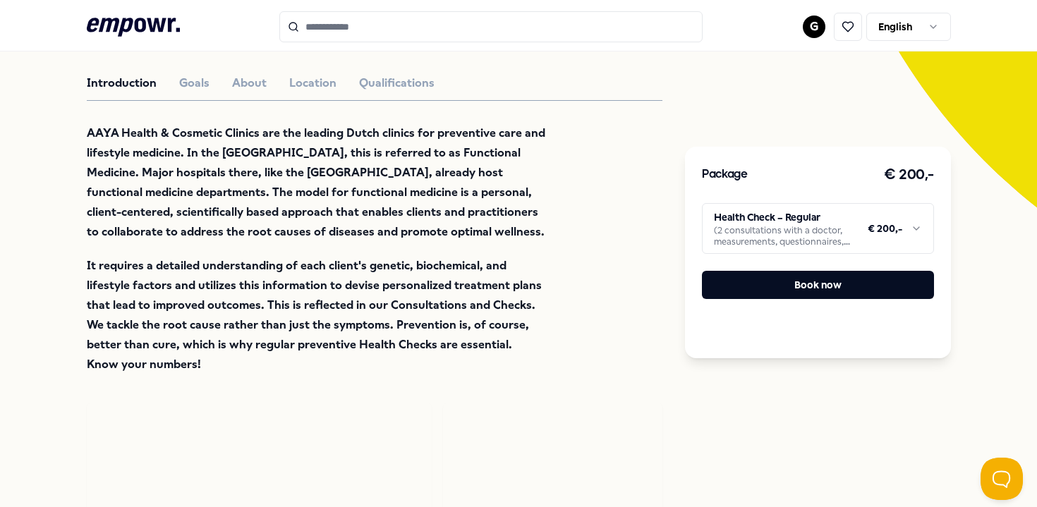
scroll to position [318, 0]
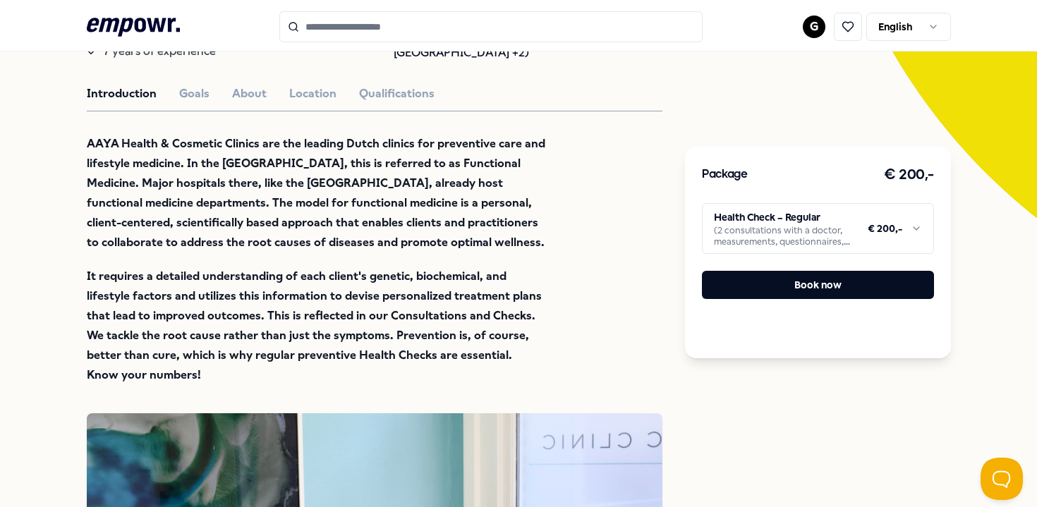
click at [185, 103] on button "Goals" at bounding box center [194, 94] width 30 height 18
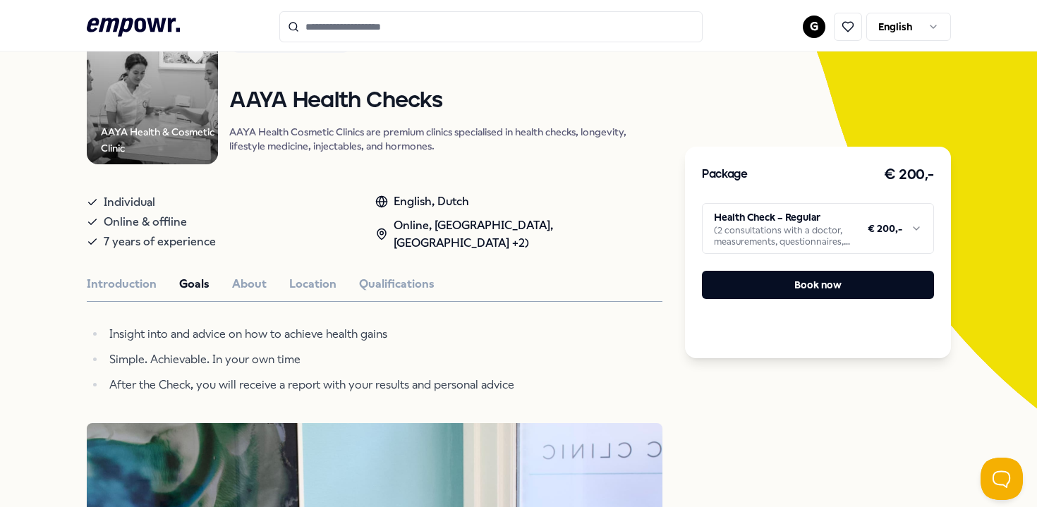
scroll to position [80, 0]
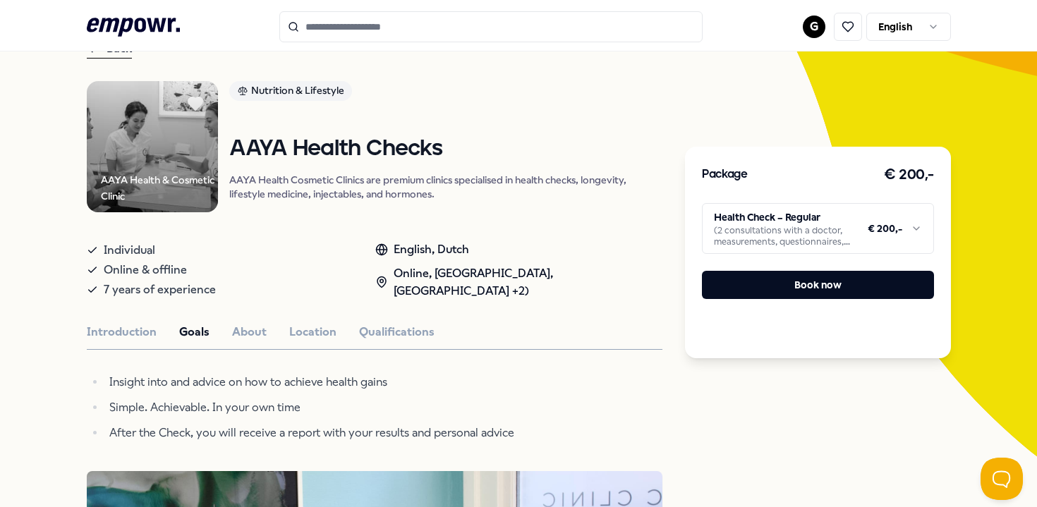
click at [243, 341] on button "About" at bounding box center [249, 332] width 35 height 18
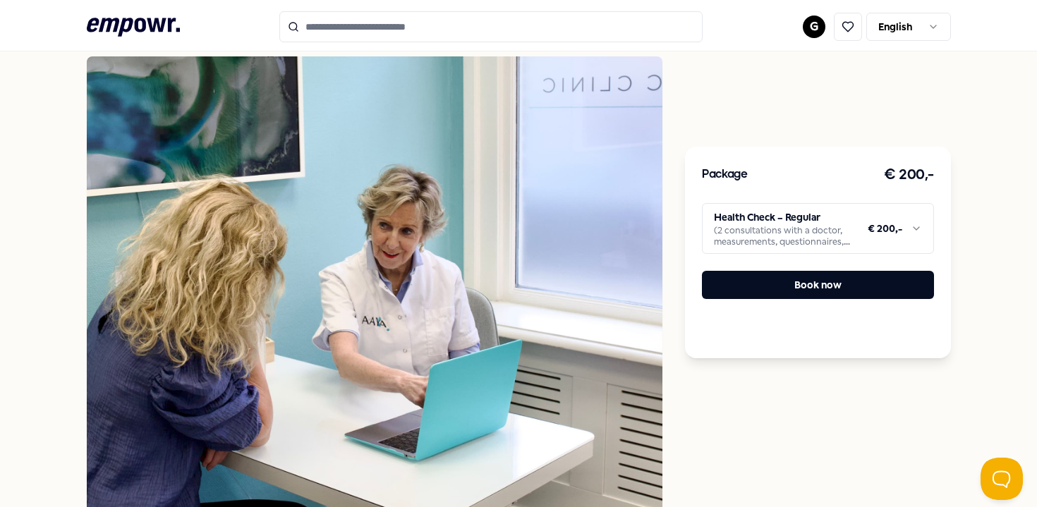
scroll to position [204, 0]
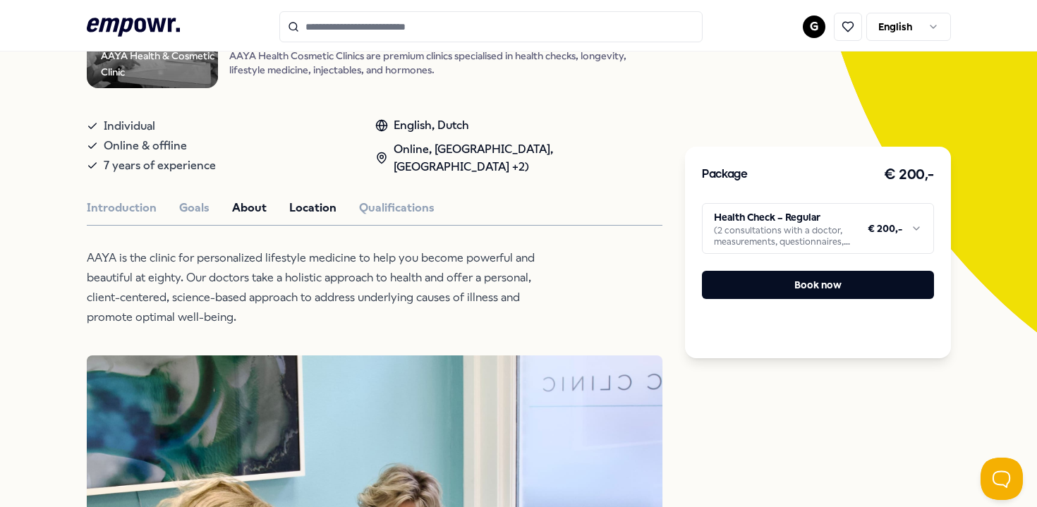
click at [330, 217] on button "Location" at bounding box center [312, 208] width 47 height 18
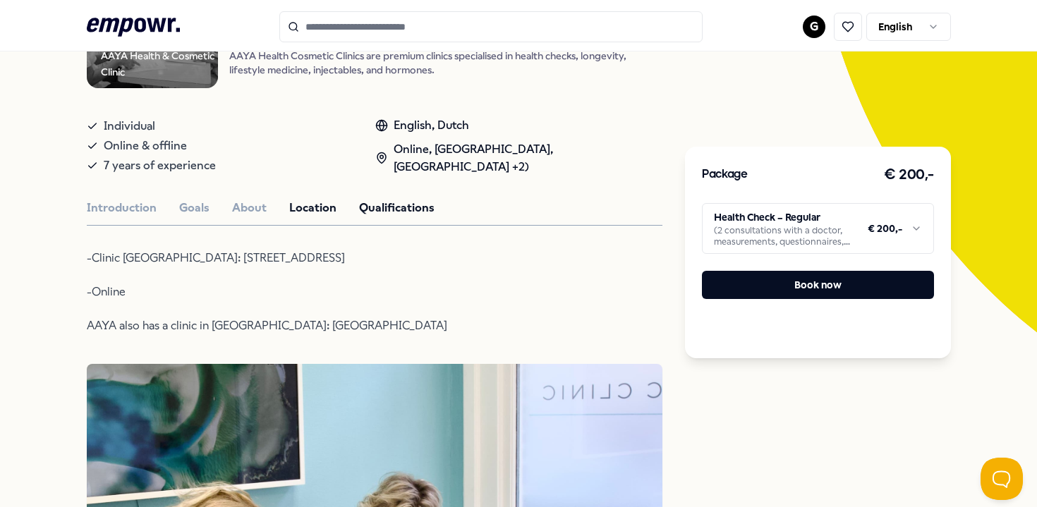
click at [359, 217] on button "Qualifications" at bounding box center [396, 208] width 75 height 18
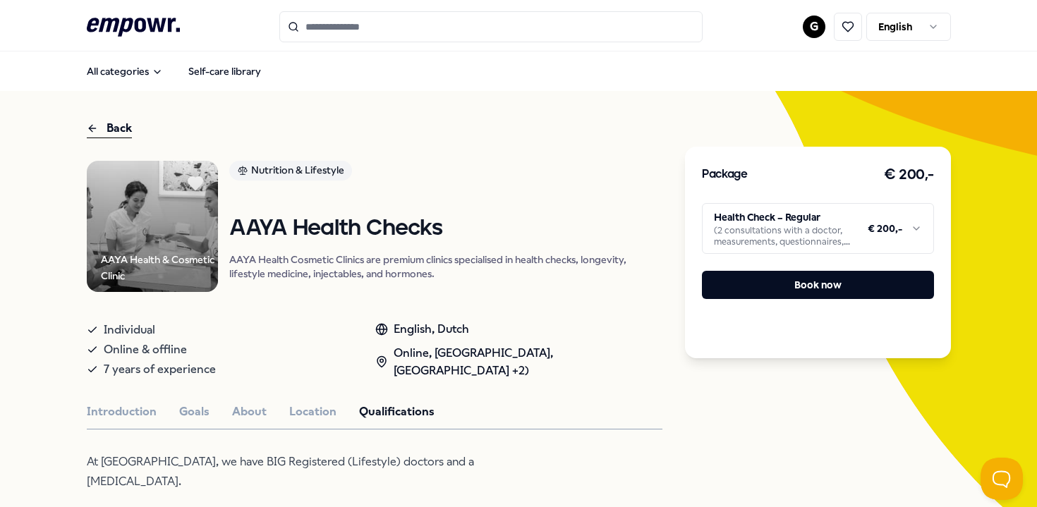
scroll to position [0, 0]
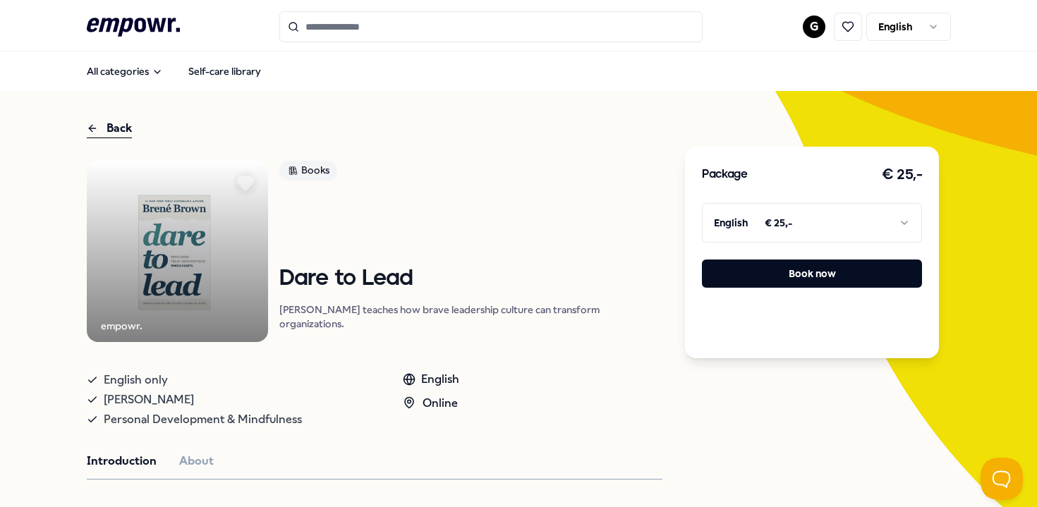
click at [243, 185] on icon at bounding box center [246, 183] width 16 height 14
click at [248, 185] on icon at bounding box center [246, 183] width 16 height 14
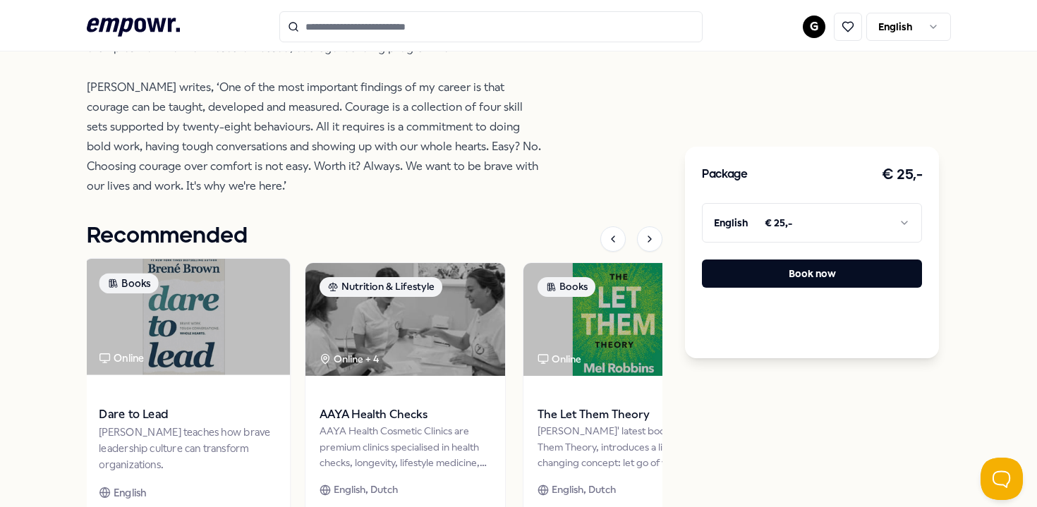
scroll to position [1224, 0]
